Goal: Transaction & Acquisition: Purchase product/service

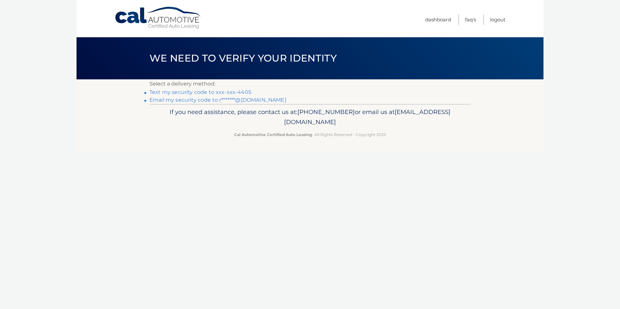
click at [214, 92] on link "Text my security code to xxx-xxx-4405" at bounding box center [200, 92] width 102 height 6
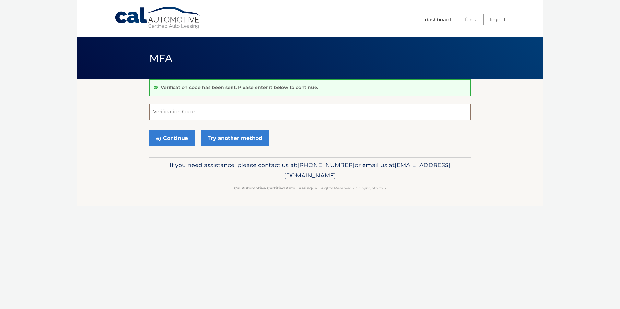
click at [207, 113] on input "Verification Code" at bounding box center [309, 112] width 321 height 16
type input "30926"
click at [178, 139] on button "Continue" at bounding box center [171, 138] width 45 height 16
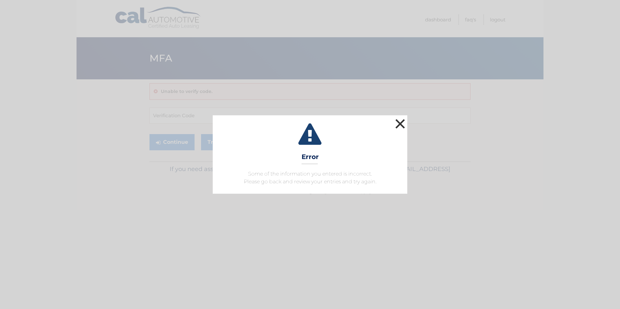
click at [398, 121] on button "×" at bounding box center [400, 123] width 13 height 13
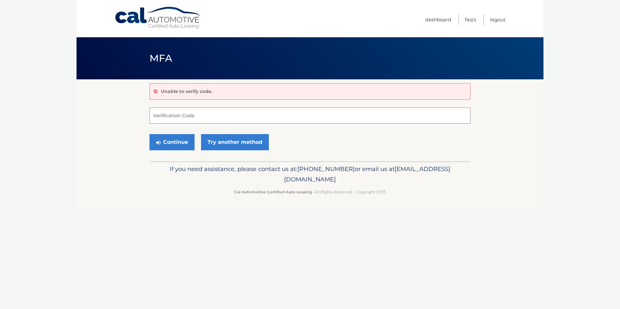
click at [240, 121] on input "Verification Code" at bounding box center [309, 116] width 321 height 16
type input "309626"
click at [176, 144] on button "Continue" at bounding box center [171, 142] width 45 height 16
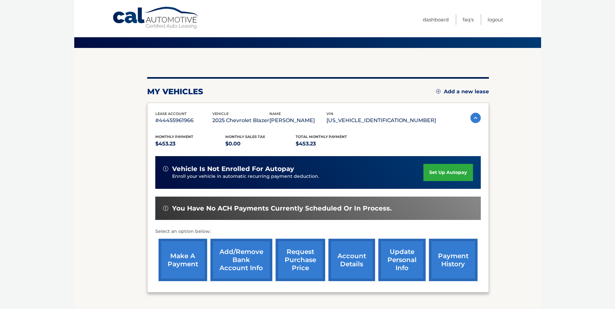
scroll to position [32, 0]
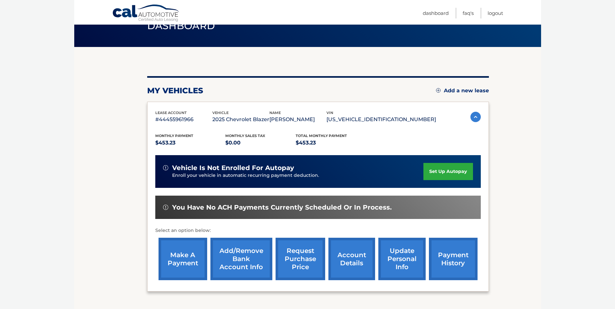
click at [179, 254] on link "make a payment" at bounding box center [183, 259] width 49 height 42
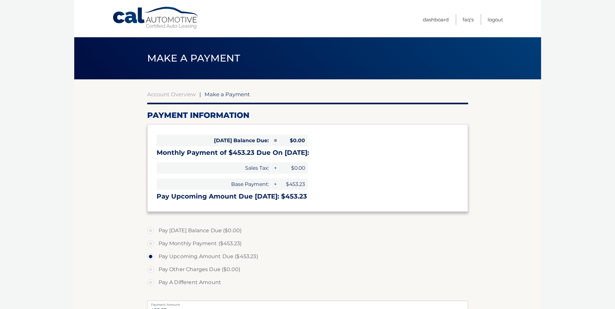
select select "MTllOGRkMzgtMzc4Yi00OTEwLWExNTctNTc2YWI1YmQ5Mjdl"
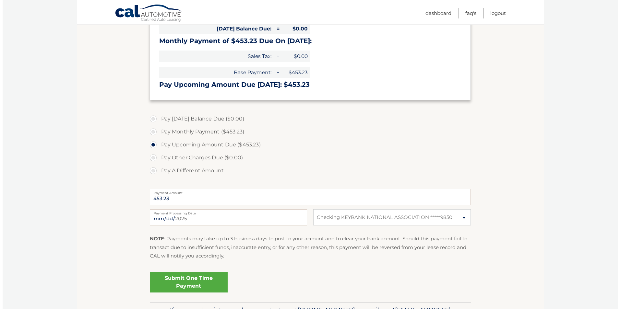
scroll to position [130, 0]
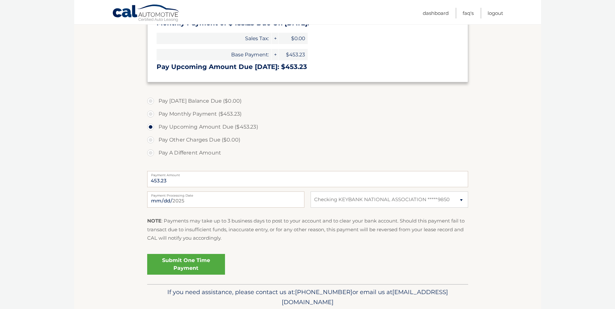
click at [177, 262] on link "Submit One Time Payment" at bounding box center [186, 264] width 78 height 21
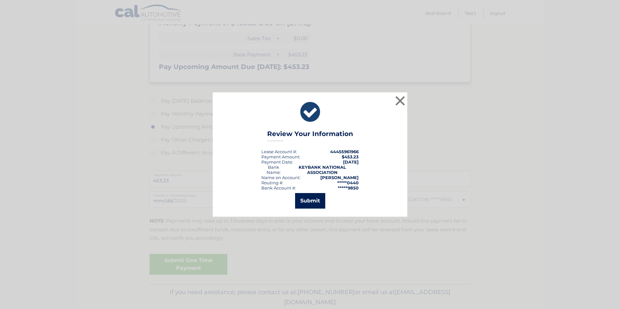
click at [308, 203] on button "Submit" at bounding box center [310, 201] width 30 height 16
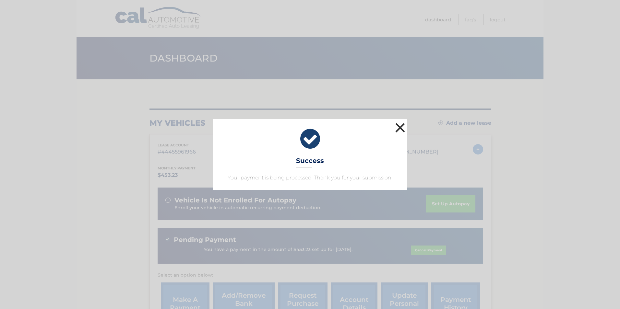
click at [396, 126] on button "×" at bounding box center [400, 127] width 13 height 13
